Goal: Task Accomplishment & Management: Manage account settings

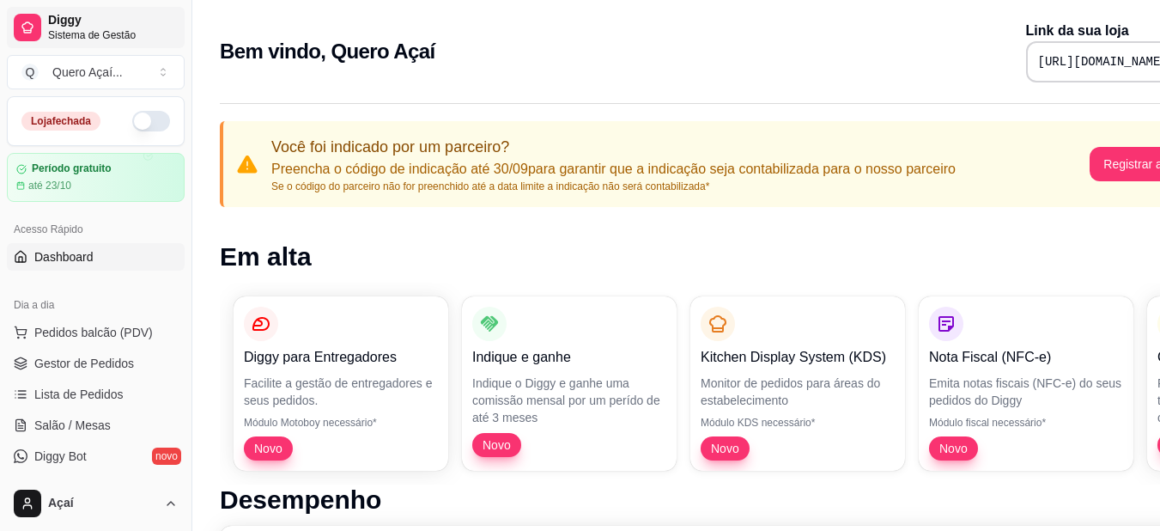
click at [123, 27] on span "Diggy" at bounding box center [113, 20] width 130 height 15
click at [161, 79] on button "Q Quero Açaí ..." at bounding box center [96, 72] width 178 height 34
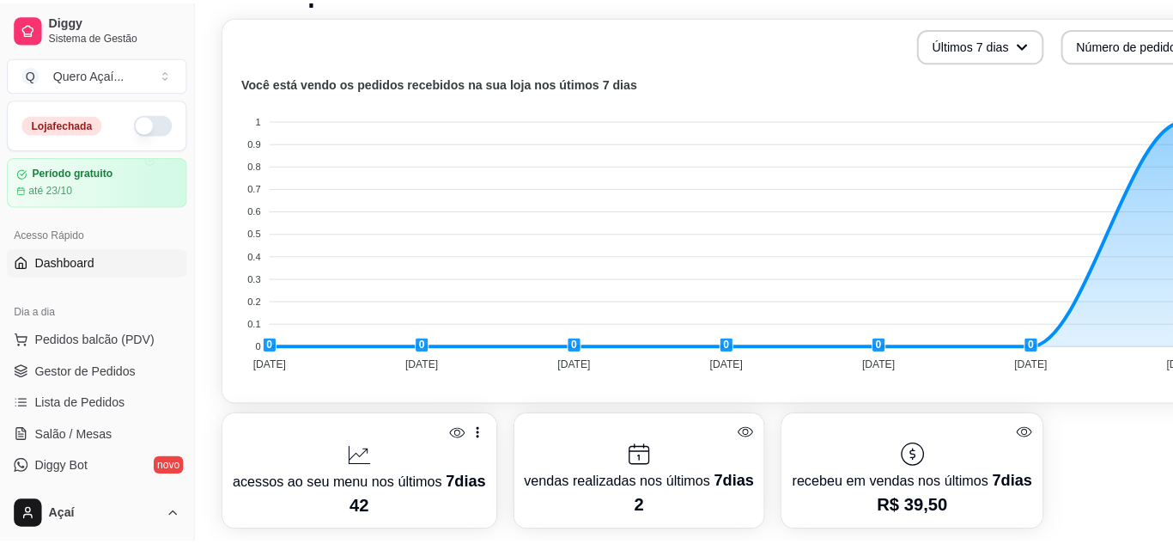
scroll to position [512, 0]
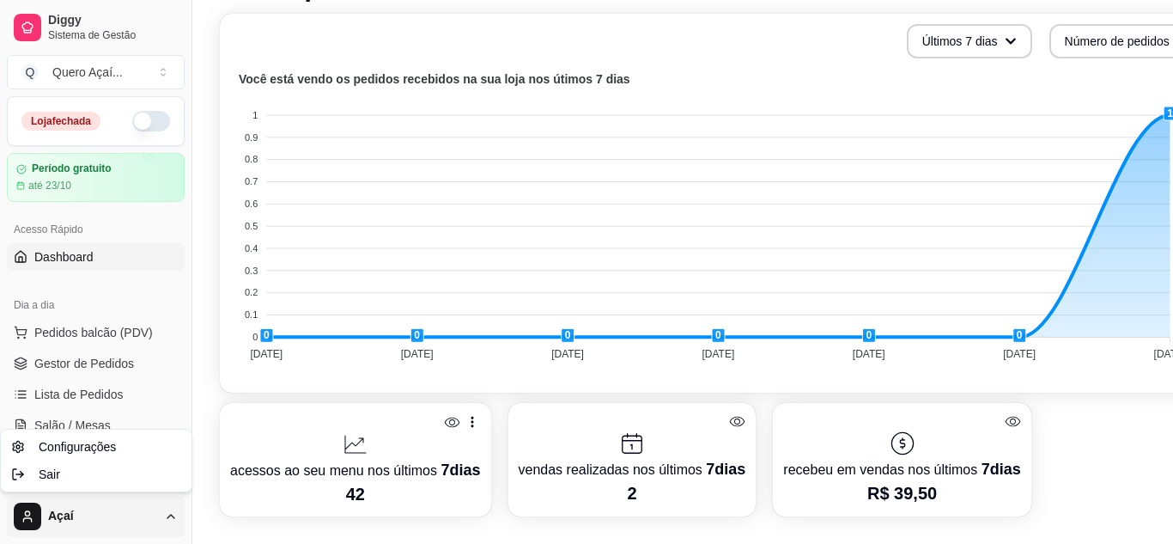
click at [20, 476] on div "Sair" at bounding box center [96, 473] width 184 height 27
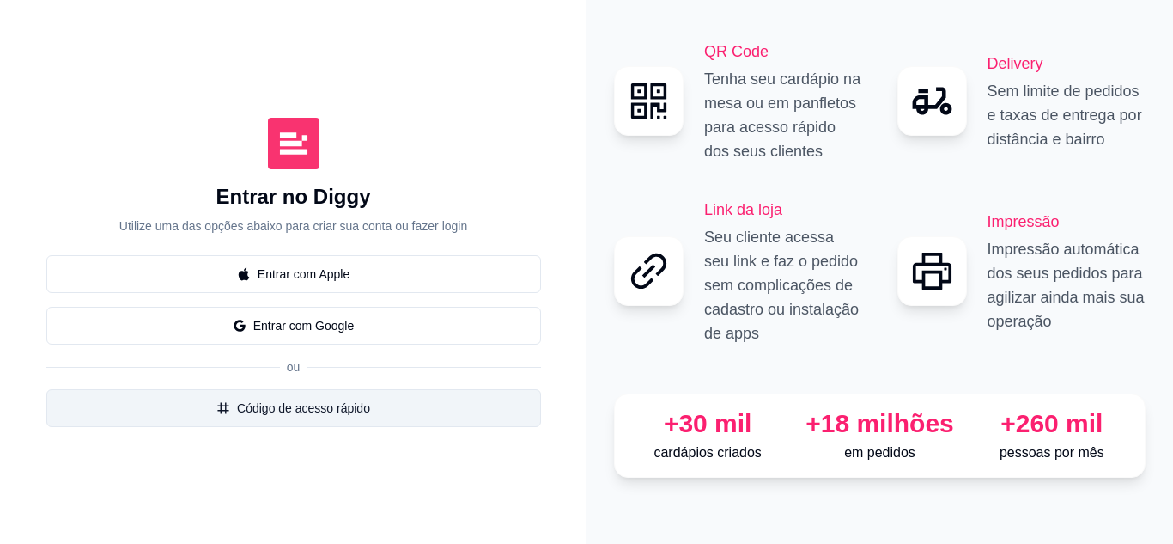
click at [272, 409] on button "Código de acesso rápido" at bounding box center [293, 408] width 495 height 38
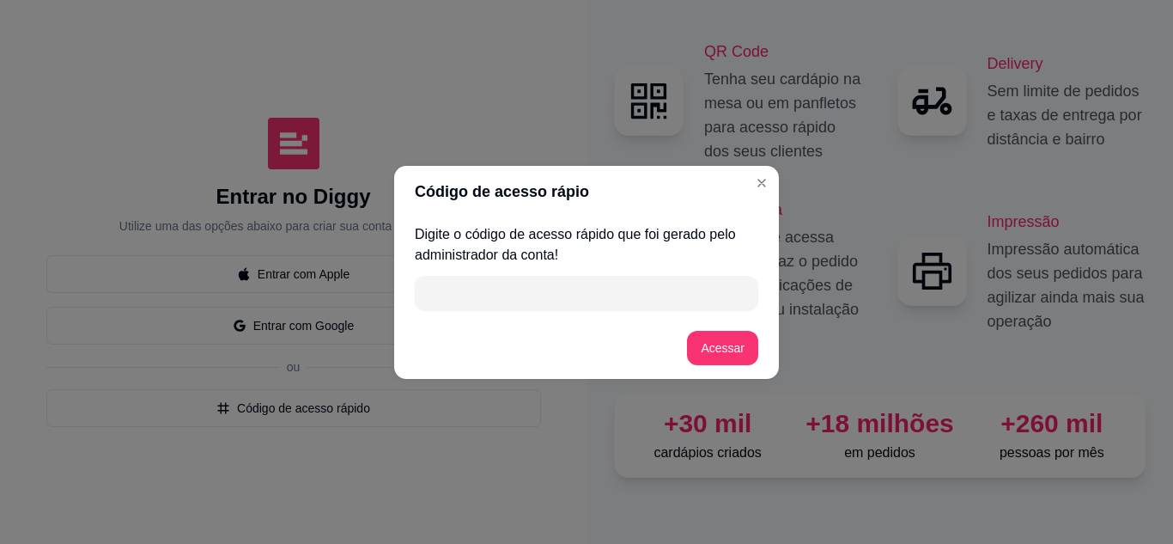
click at [555, 293] on input "" at bounding box center [586, 293] width 323 height 34
click at [500, 273] on div "Digite o código de acesso rápido que foi gerado pelo administrador da conta!" at bounding box center [586, 267] width 385 height 100
click at [499, 299] on input "" at bounding box center [586, 293] width 323 height 34
type input "08EED"
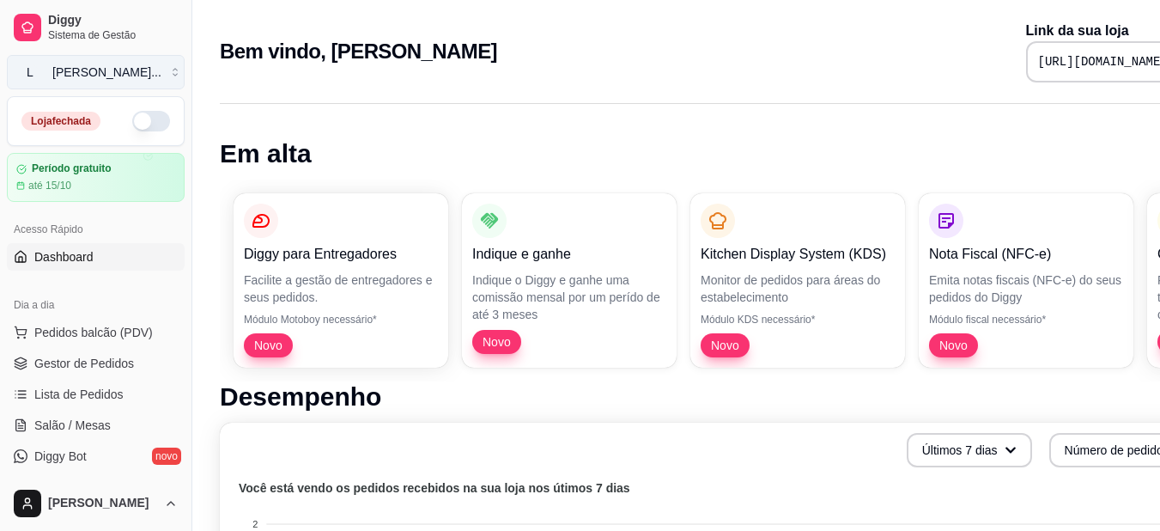
click at [58, 67] on div "[PERSON_NAME] ..." at bounding box center [106, 72] width 109 height 17
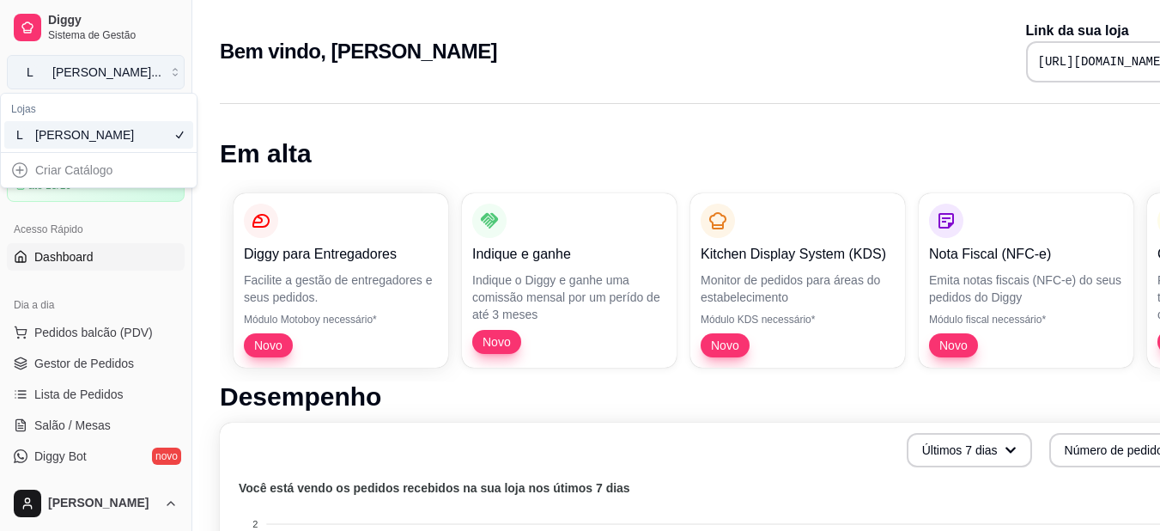
click at [58, 67] on div "[PERSON_NAME] ..." at bounding box center [106, 72] width 109 height 17
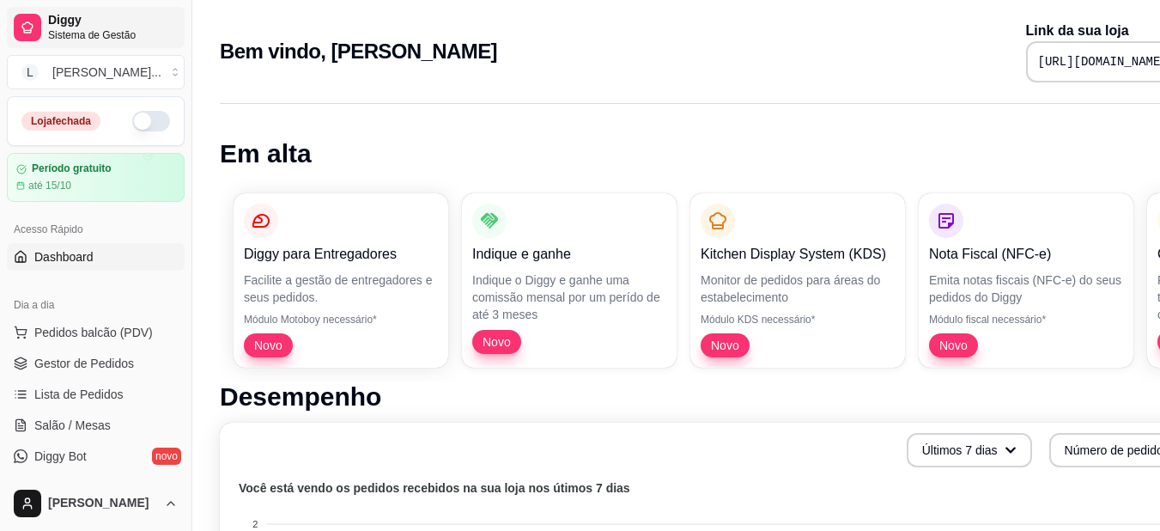
click at [93, 25] on span "Diggy" at bounding box center [113, 20] width 130 height 15
click at [116, 371] on span "Gestor de Pedidos" at bounding box center [84, 363] width 100 height 17
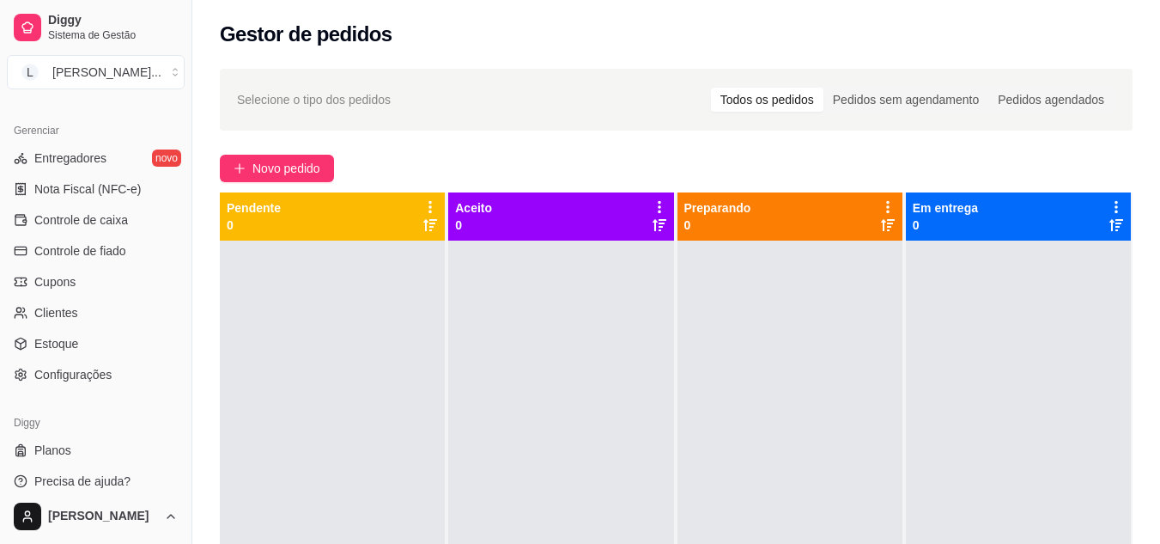
scroll to position [692, 0]
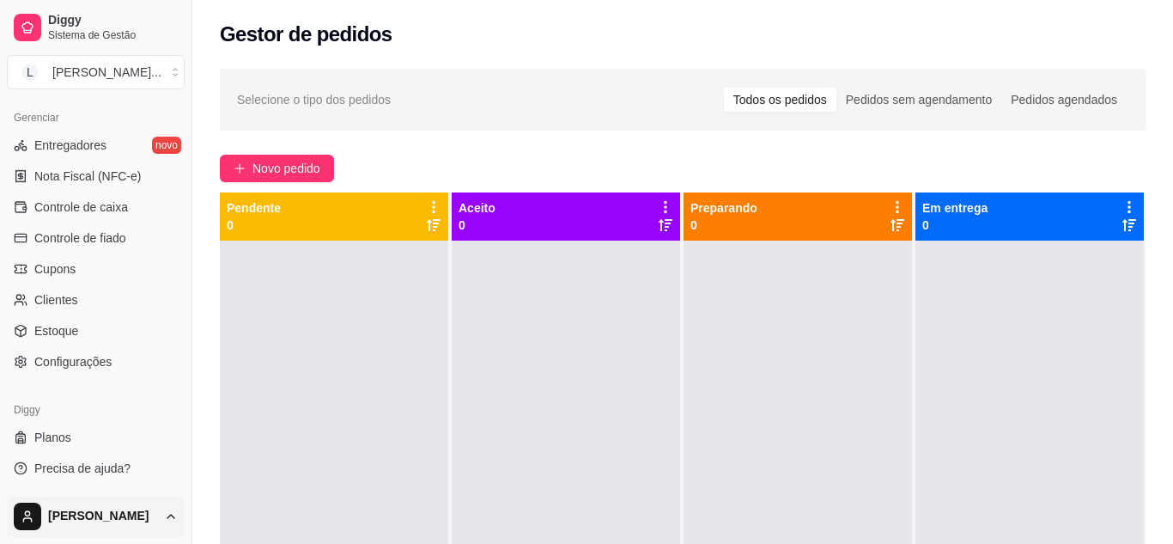
click at [77, 516] on html "Diggy Sistema de Gestão L Lunna Burguer ... Loja fechada Período gratuito até 1…" at bounding box center [586, 272] width 1173 height 544
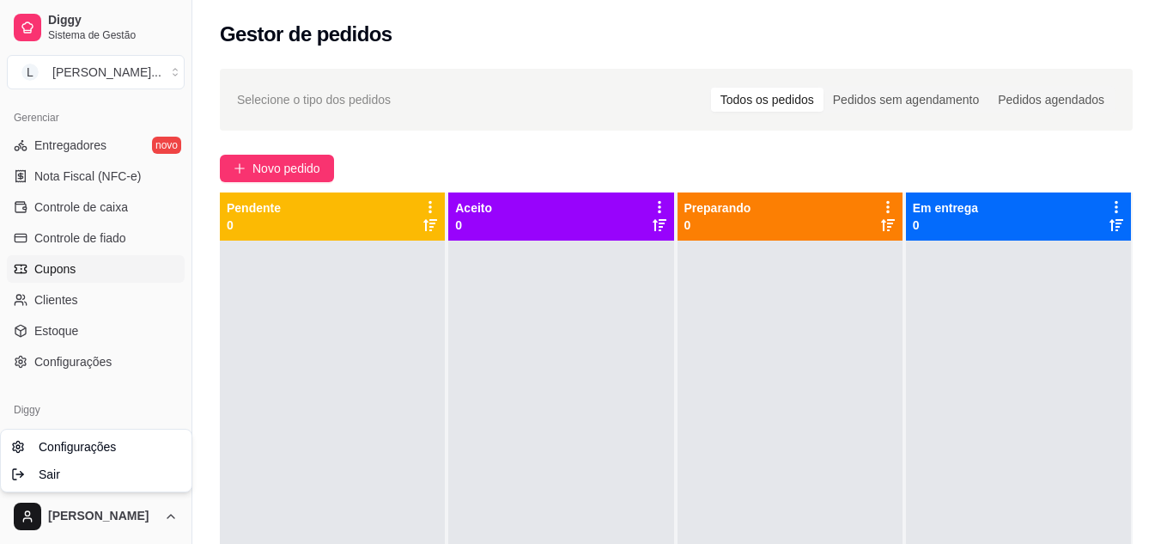
click at [155, 270] on html "Diggy Sistema de Gestão L Lunna Burguer ... Loja fechada Período gratuito até 1…" at bounding box center [586, 272] width 1173 height 544
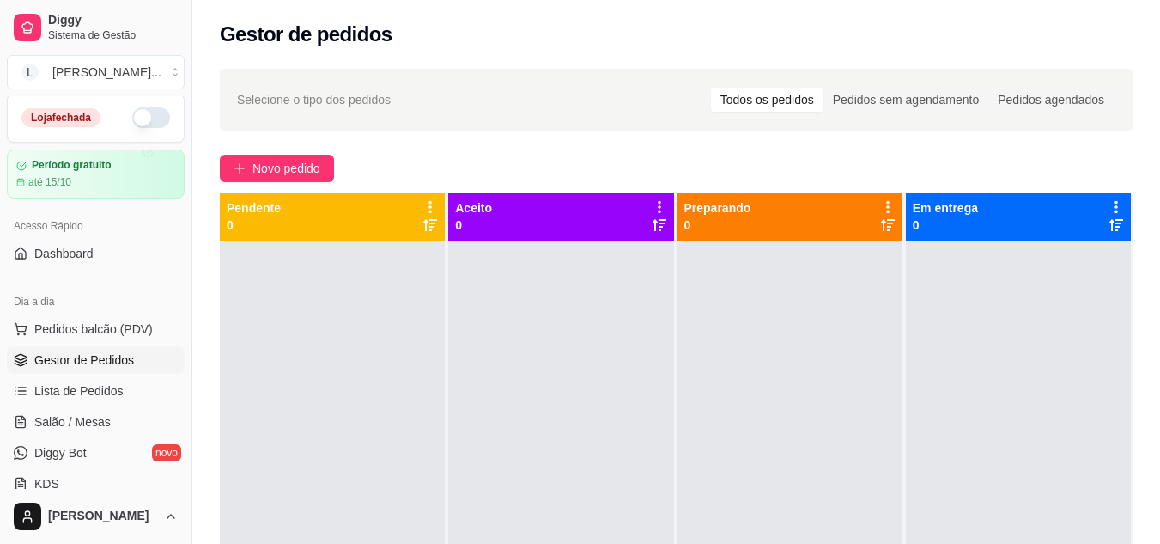
scroll to position [0, 0]
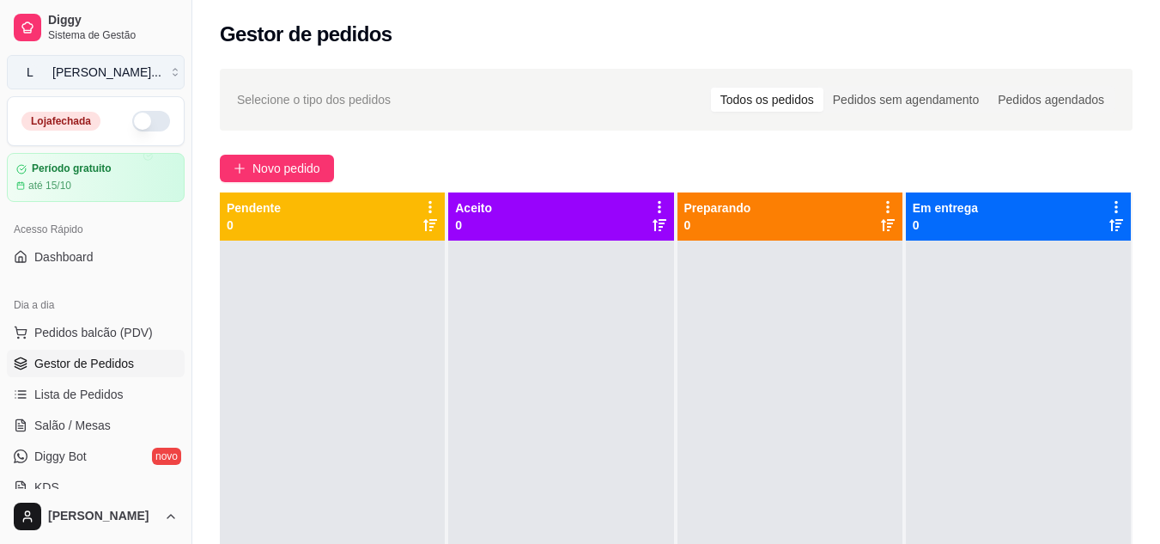
click at [109, 81] on button "L Lunna Burguer ..." at bounding box center [96, 72] width 178 height 34
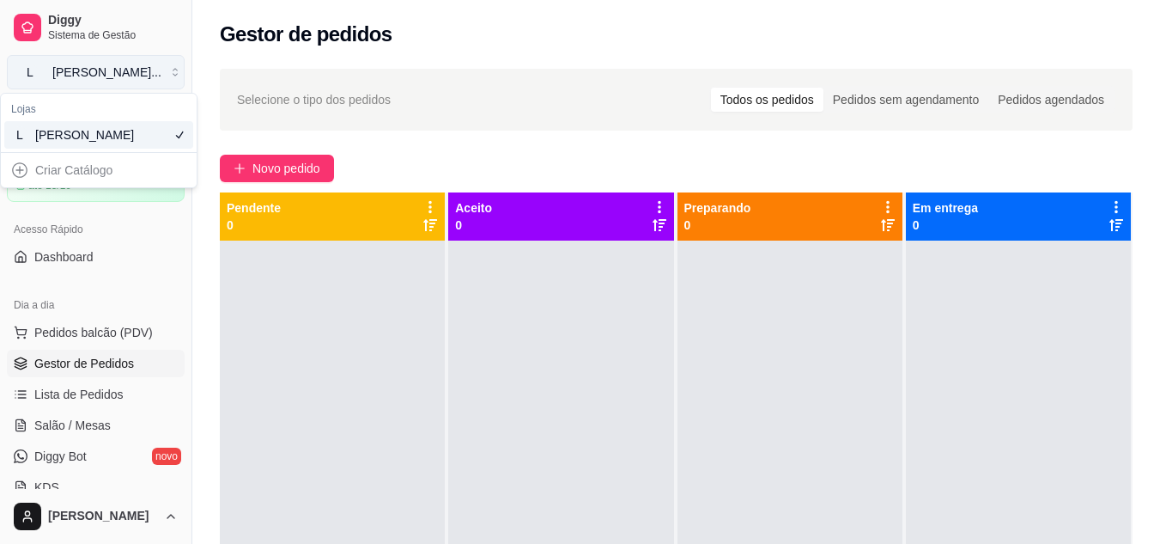
click at [109, 81] on button "L Lunna Burguer ..." at bounding box center [96, 72] width 178 height 34
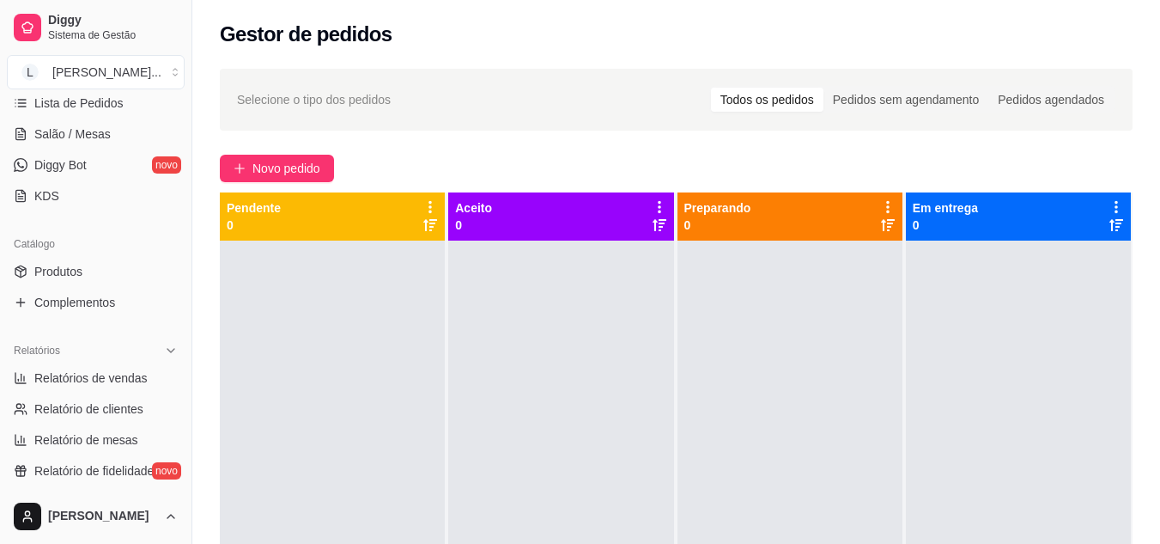
scroll to position [314, 0]
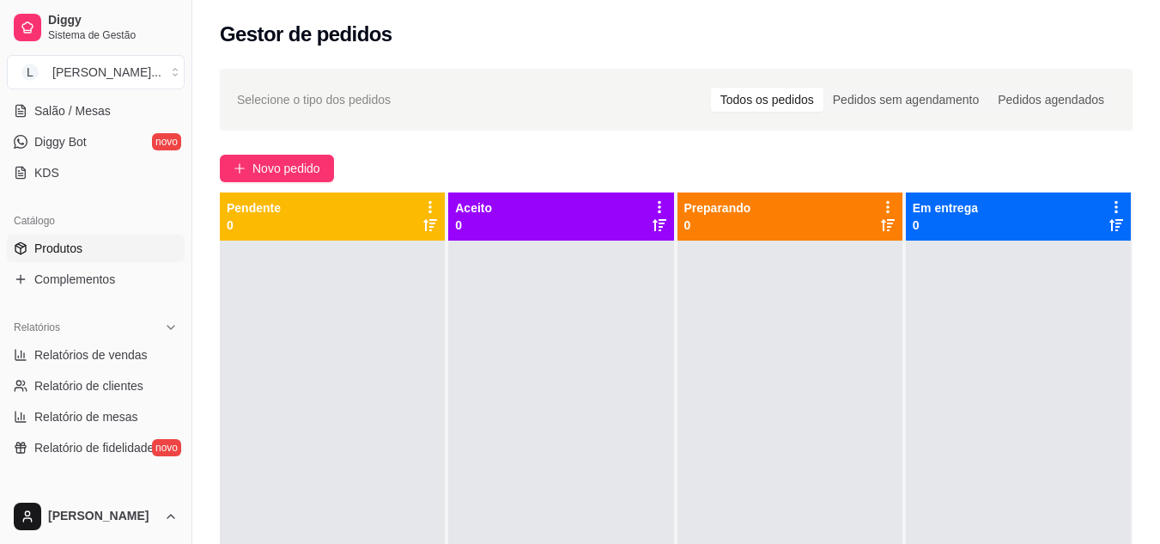
click at [63, 249] on span "Produtos" at bounding box center [58, 248] width 48 height 17
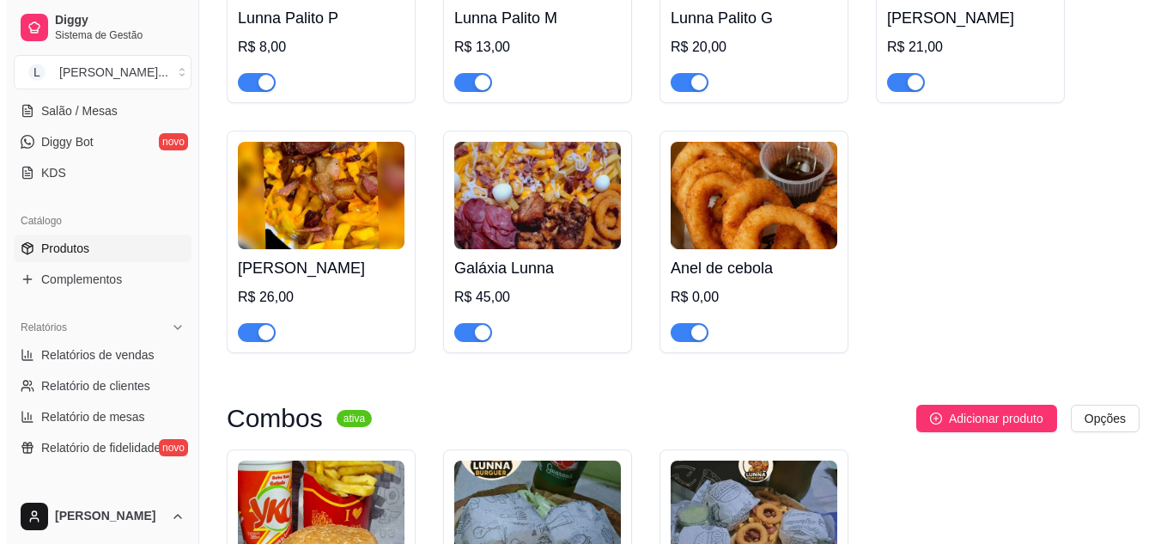
scroll to position [1906, 0]
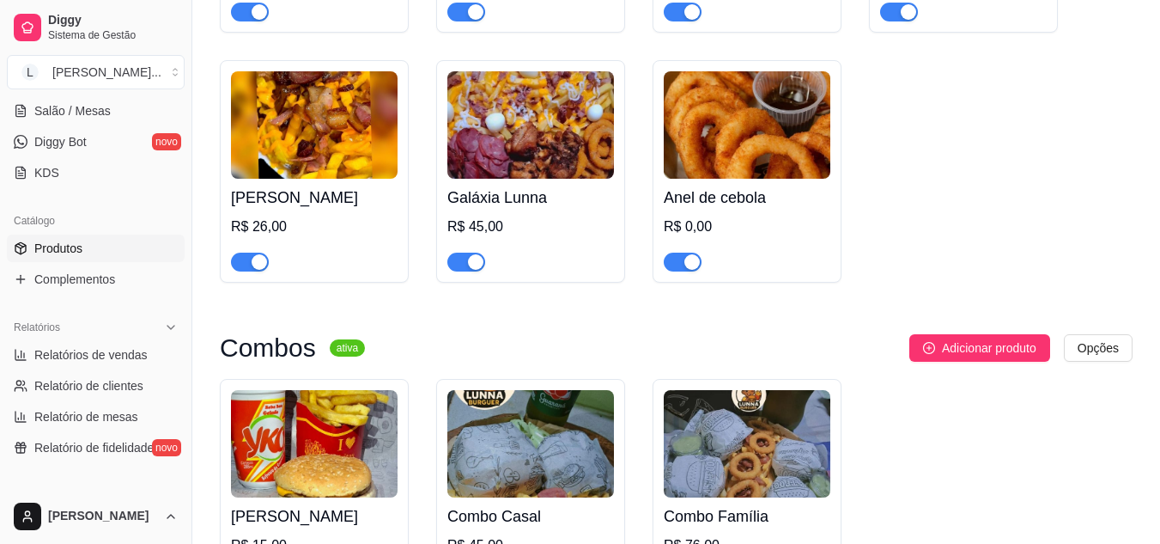
click at [699, 161] on img at bounding box center [747, 124] width 167 height 107
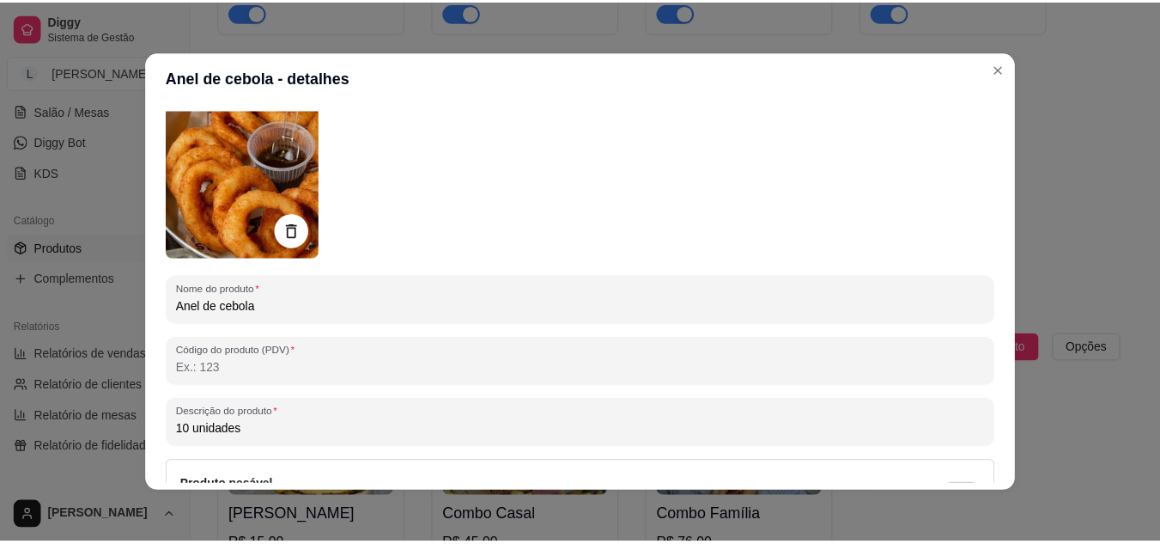
scroll to position [0, 0]
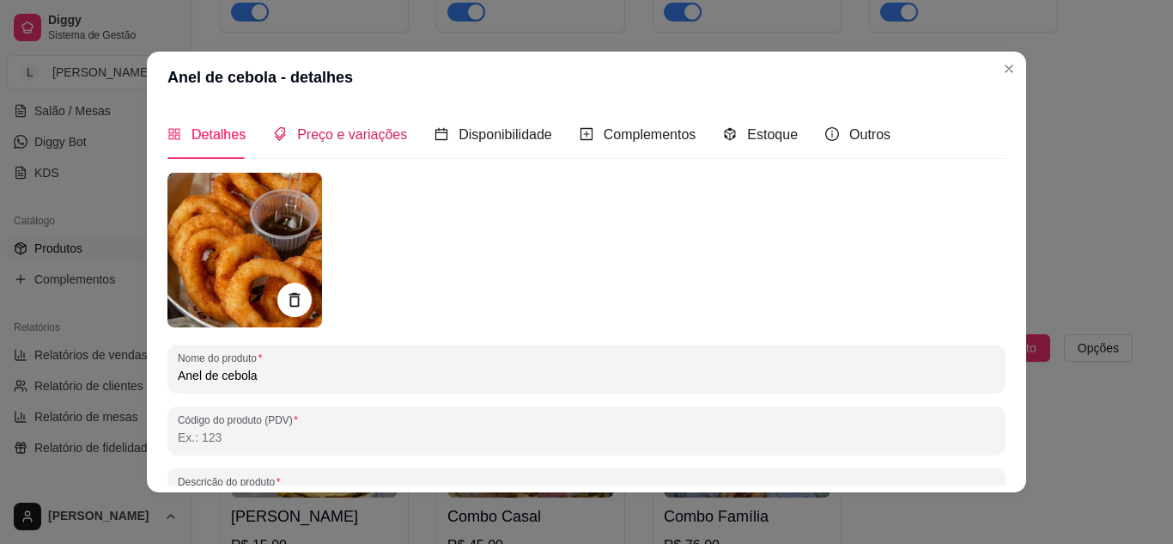
click at [353, 127] on span "Preço e variações" at bounding box center [352, 134] width 110 height 15
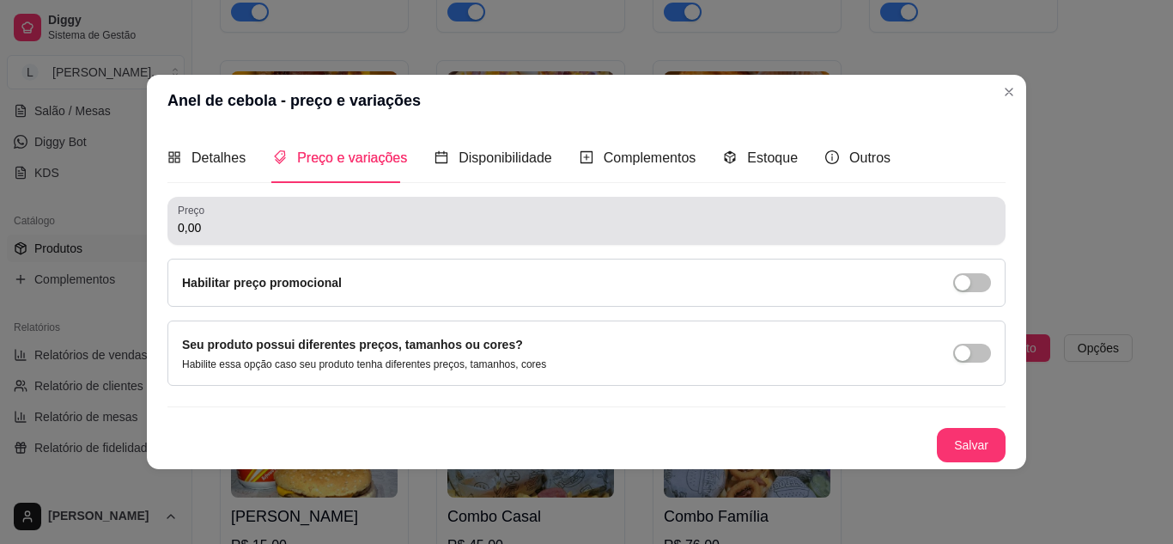
click at [260, 210] on div "0,00" at bounding box center [586, 221] width 817 height 34
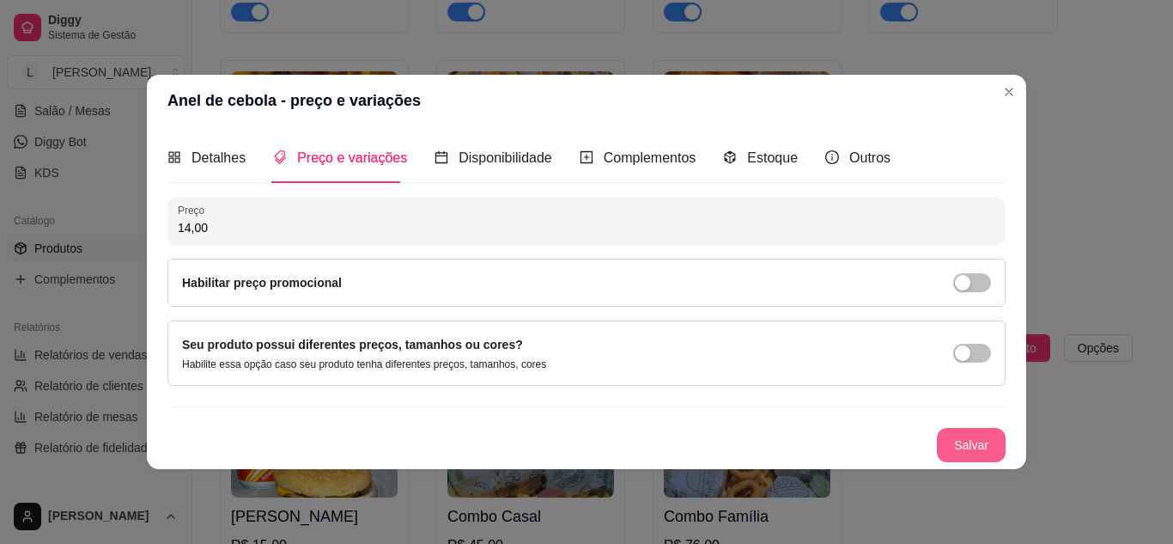
type input "14,00"
click at [948, 441] on button "Salvar" at bounding box center [971, 444] width 67 height 33
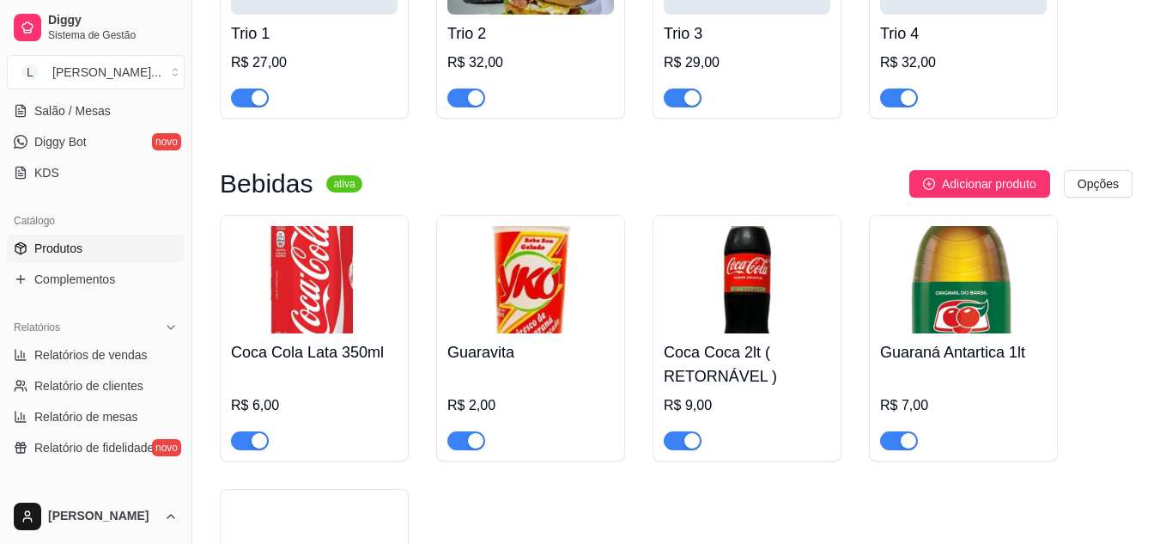
scroll to position [2742, 0]
